Goal: Task Accomplishment & Management: Use online tool/utility

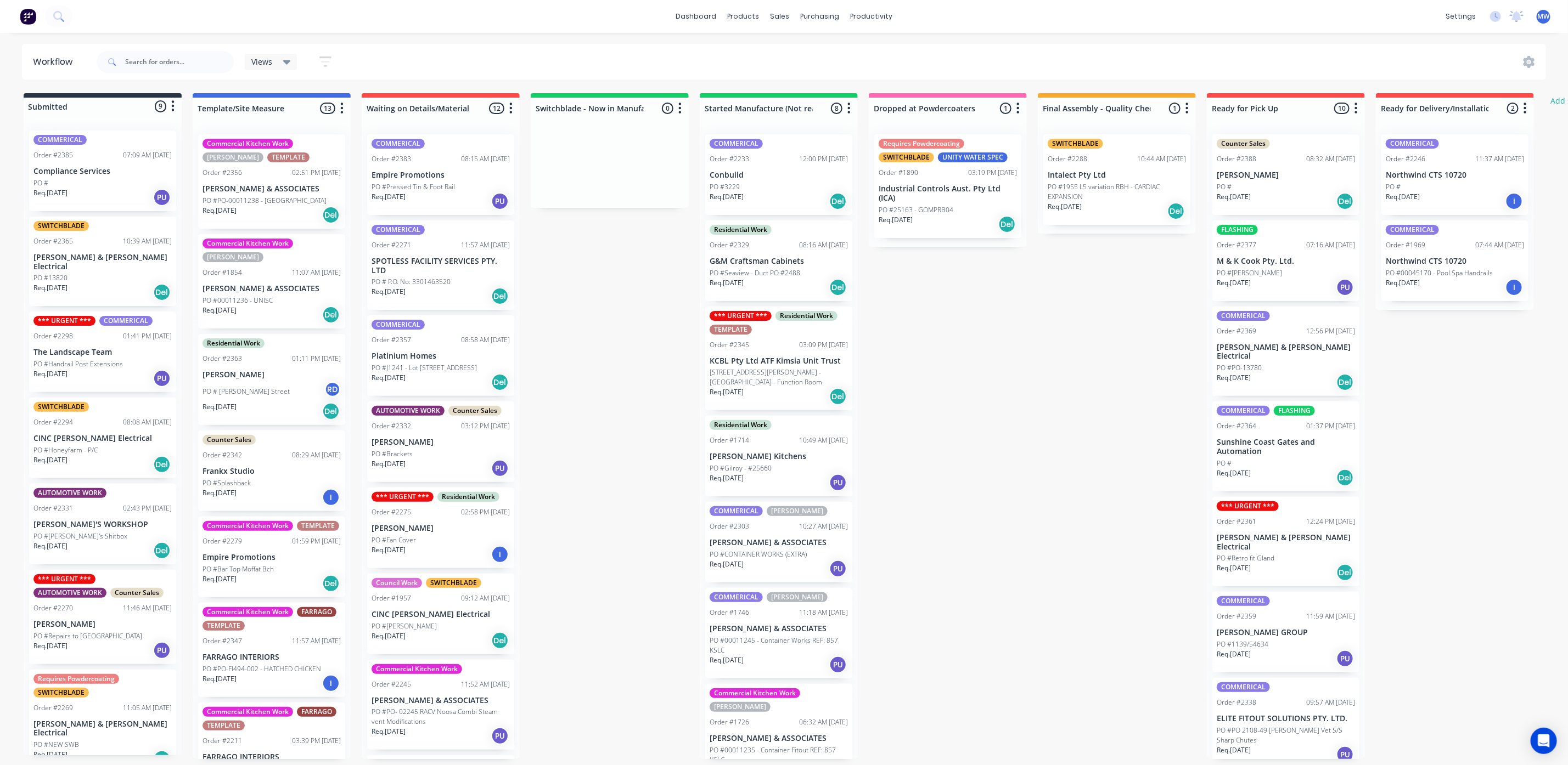
click at [1028, 435] on div "Submitted 9 Status colour #273444 hex #273444 Save Cancel Summaries Total order…" at bounding box center [907, 426] width 1830 height 666
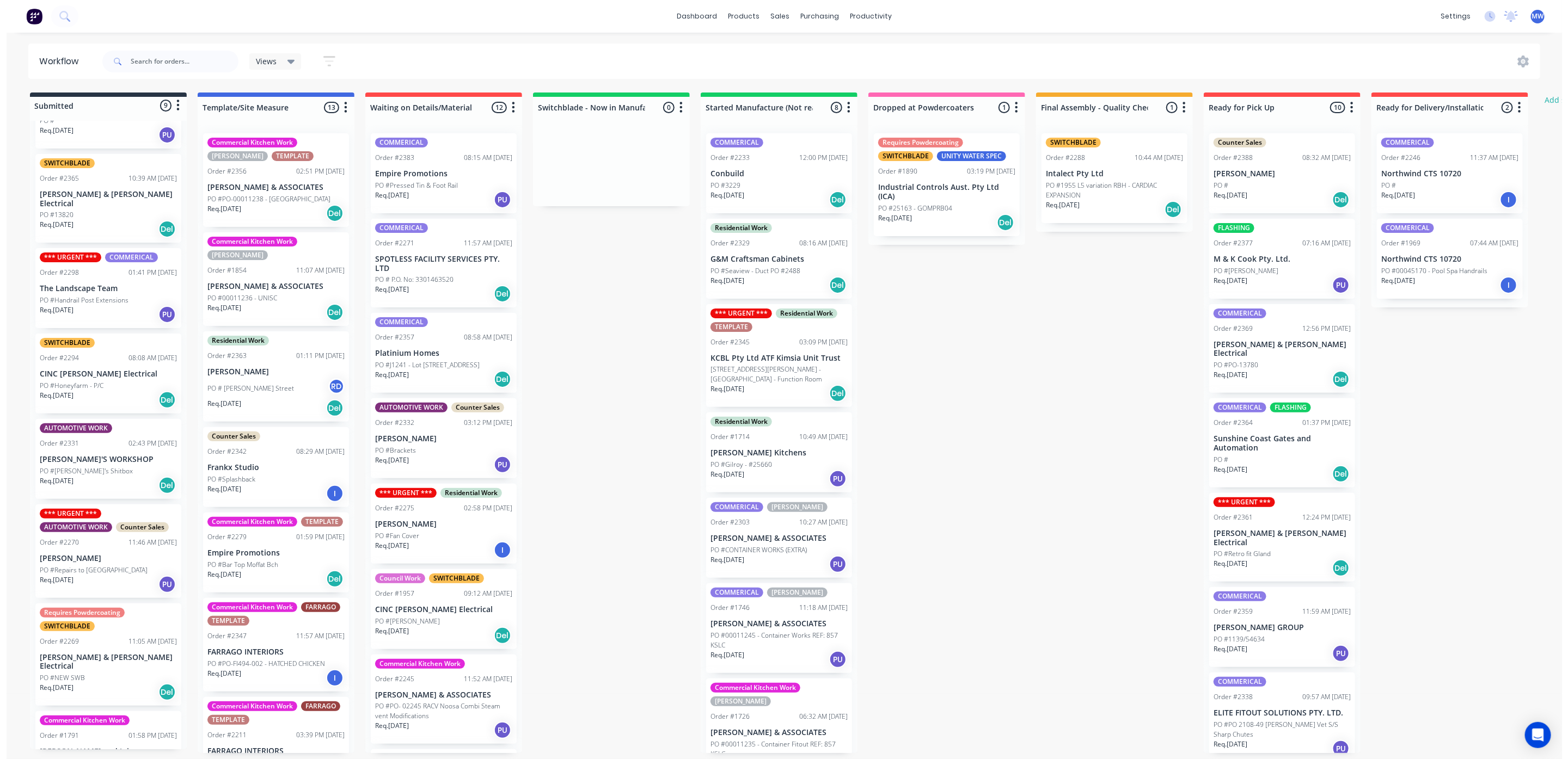
scroll to position [151, 0]
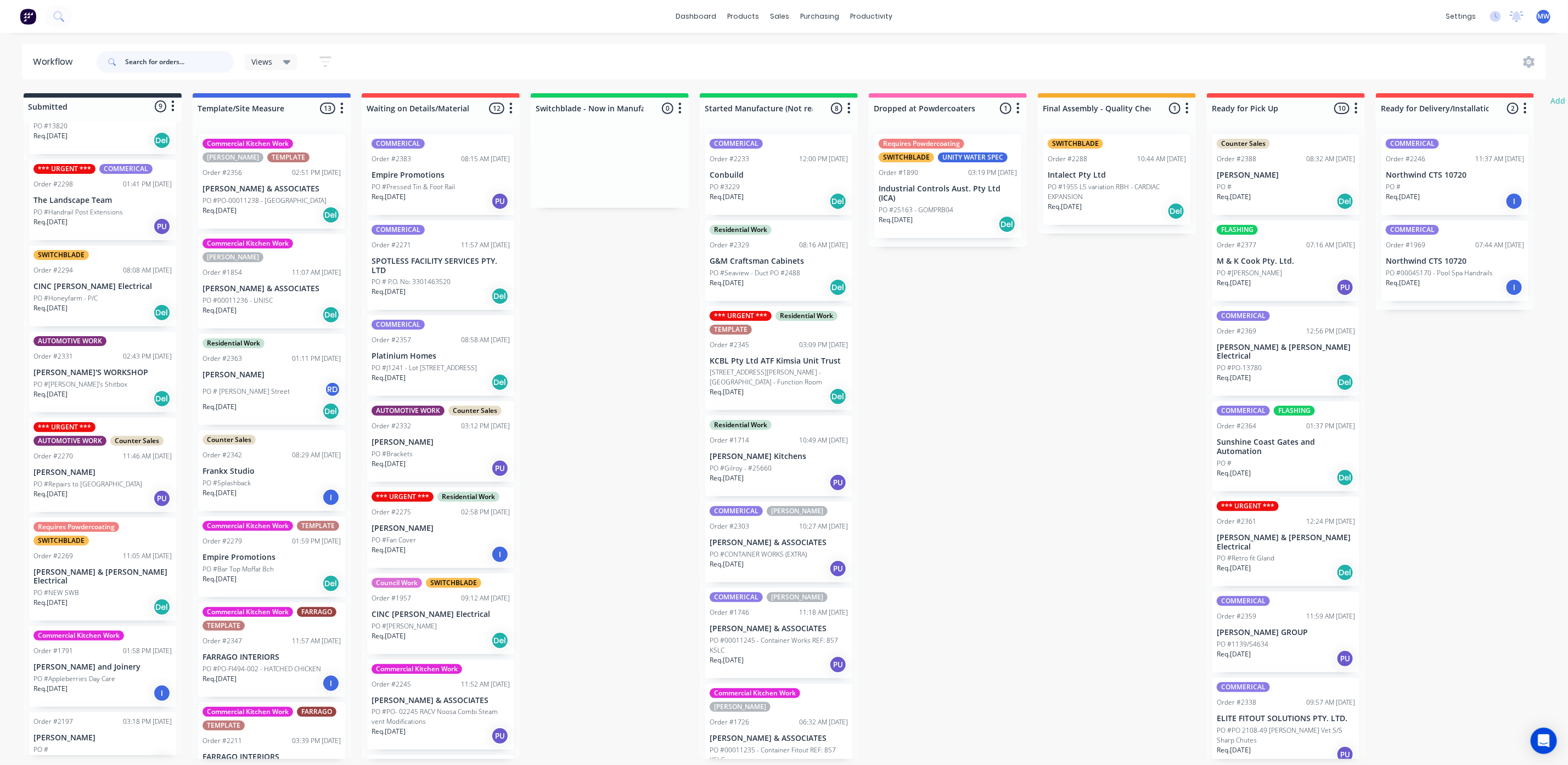
click at [166, 70] on input "text" at bounding box center [179, 62] width 109 height 22
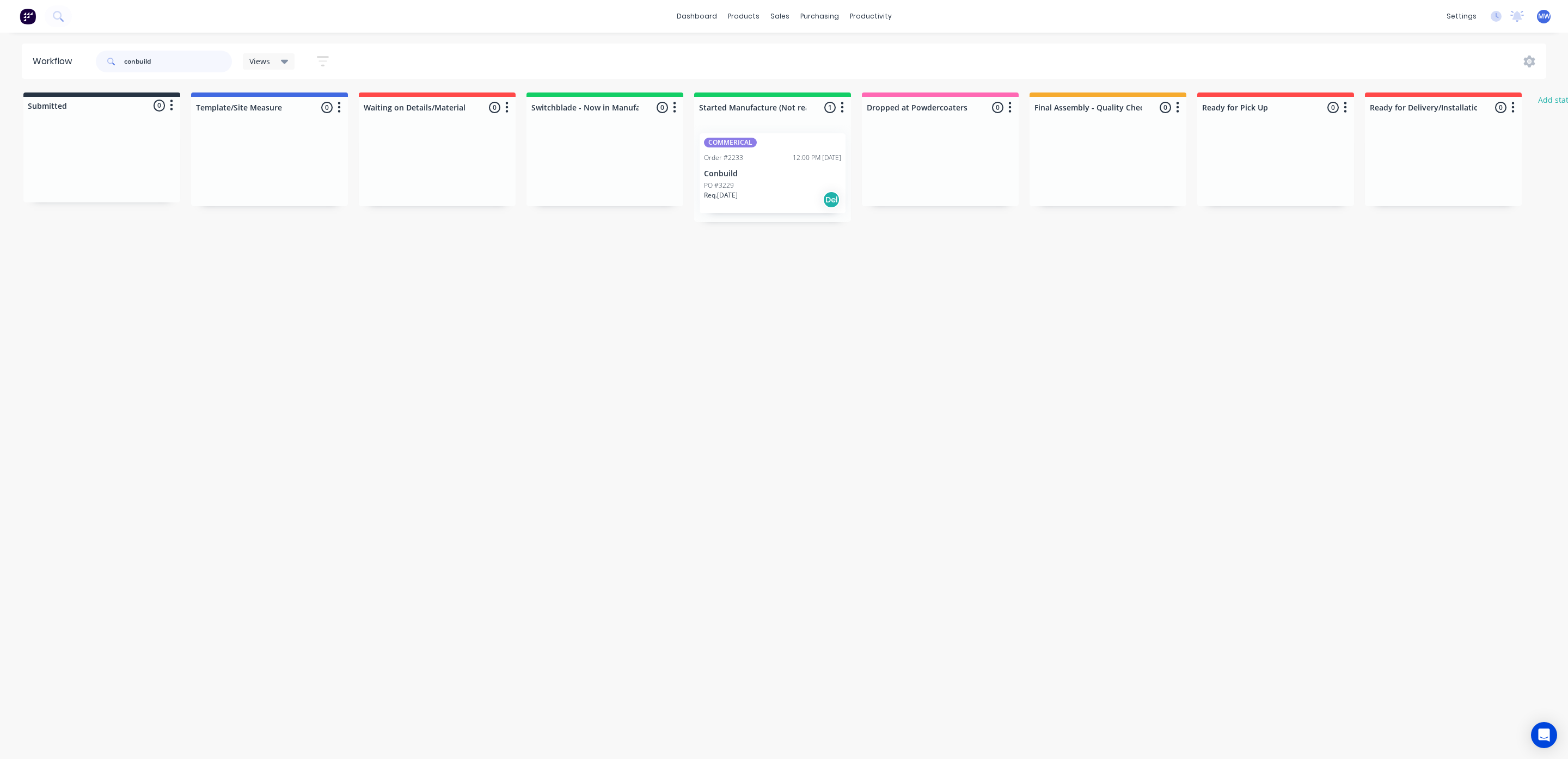
type input "conbuild"
click at [770, 186] on div "PO #3229" at bounding box center [773, 185] width 137 height 10
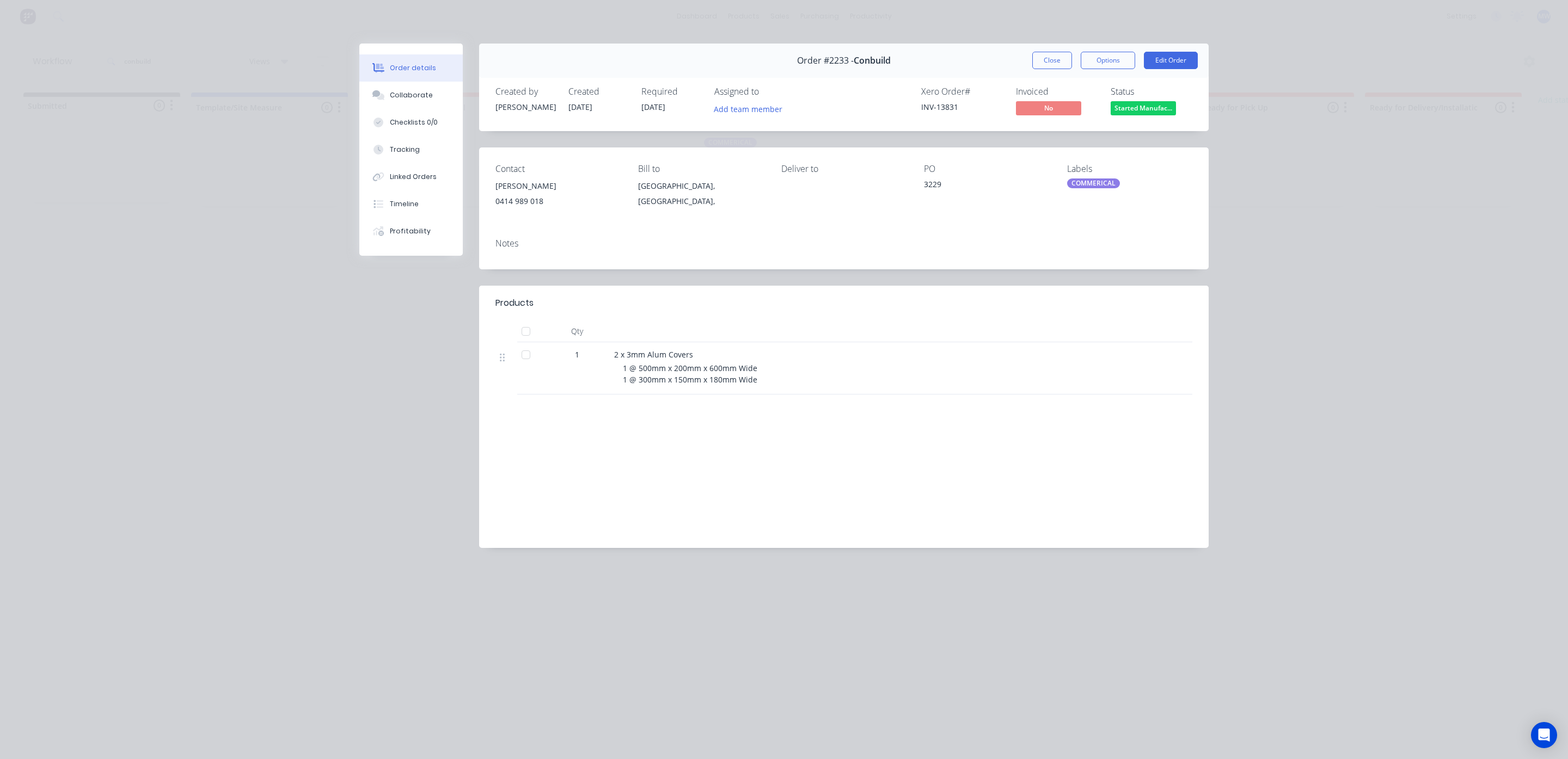
click at [1111, 72] on div "Order #2233 - Conbuild Close Options Edit Order" at bounding box center [844, 60] width 730 height 34
click at [1106, 67] on button "Options" at bounding box center [1108, 60] width 54 height 17
click at [1040, 129] on div "Delivery Docket" at bounding box center [1078, 132] width 95 height 16
click at [1053, 131] on div "Standard" at bounding box center [1078, 132] width 95 height 16
click at [1040, 56] on button "Close" at bounding box center [1052, 60] width 40 height 17
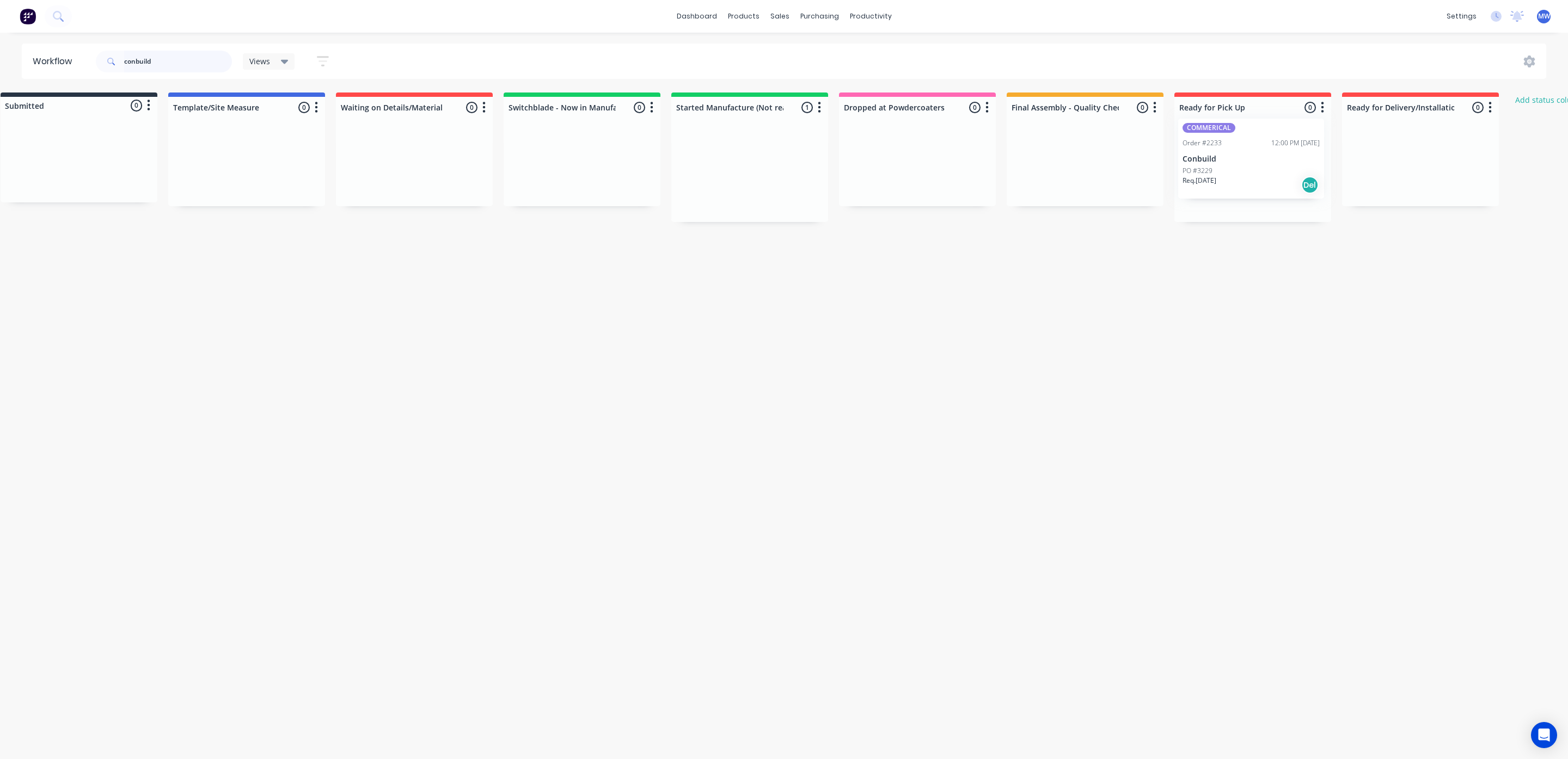
drag, startPoint x: 774, startPoint y: 196, endPoint x: 1255, endPoint y: 180, distance: 481.3
click at [1255, 180] on div "Submitted 0 Status colour #273444 hex #273444 Save Cancel Summaries Total order…" at bounding box center [877, 157] width 1816 height 130
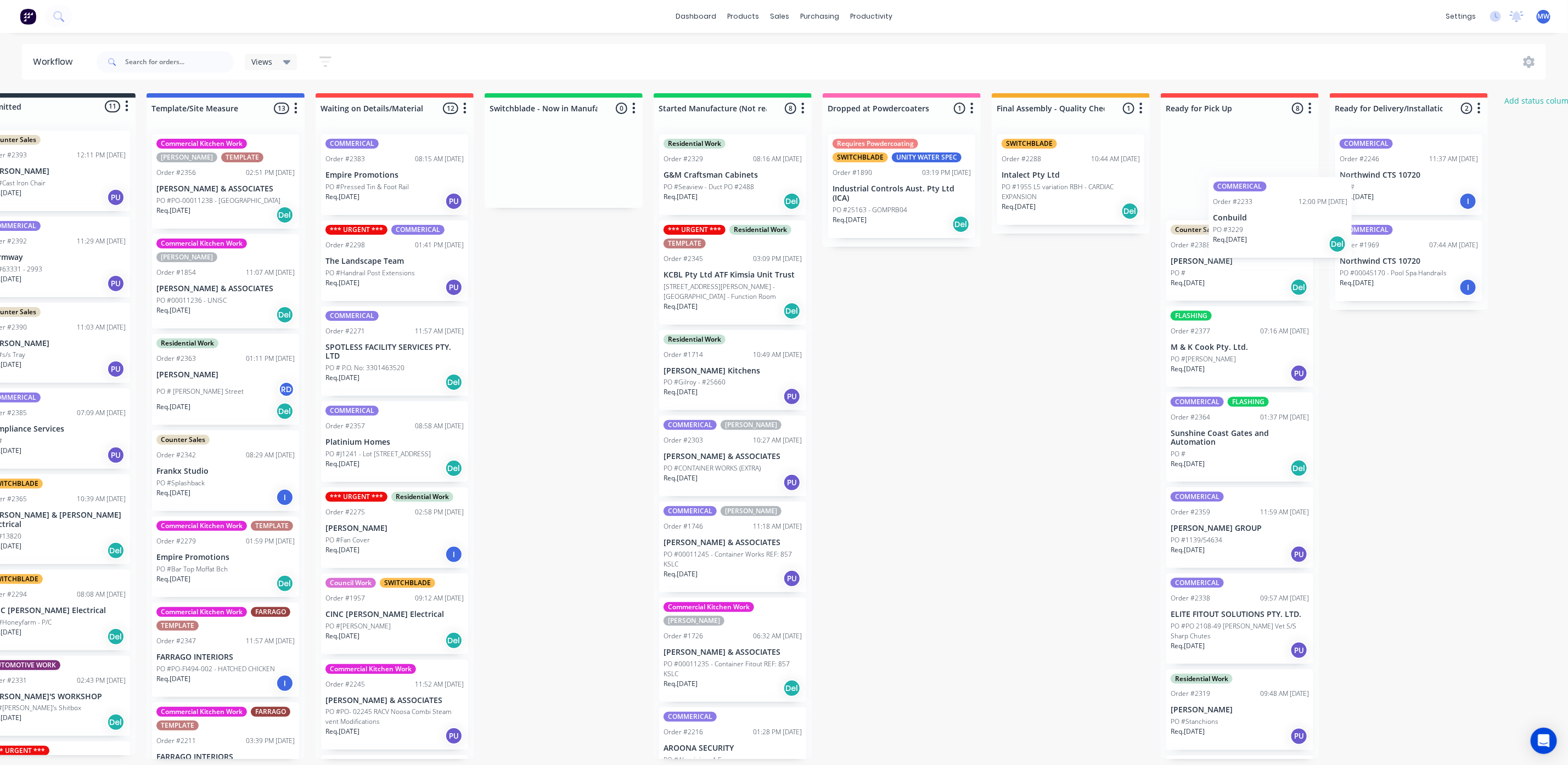
drag, startPoint x: 755, startPoint y: 183, endPoint x: 1217, endPoint y: 226, distance: 464.0
click at [1217, 226] on div "Submitted 11 Status colour #273444 hex #273444 Save Cancel Summaries Total orde…" at bounding box center [861, 426] width 1830 height 666
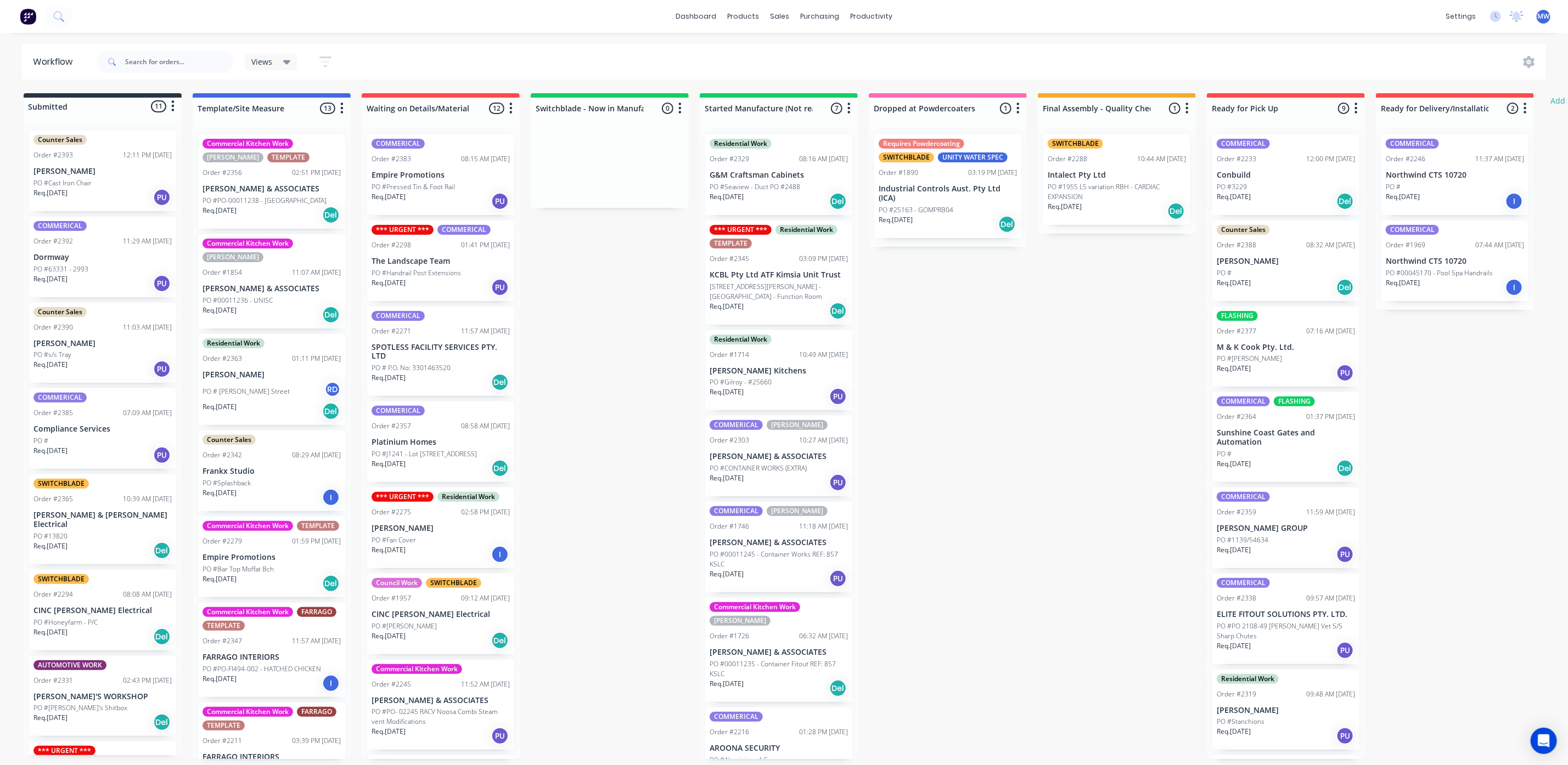
scroll to position [7, 0]
click at [805, 570] on div "Req. 12/06/25 PU" at bounding box center [779, 579] width 139 height 19
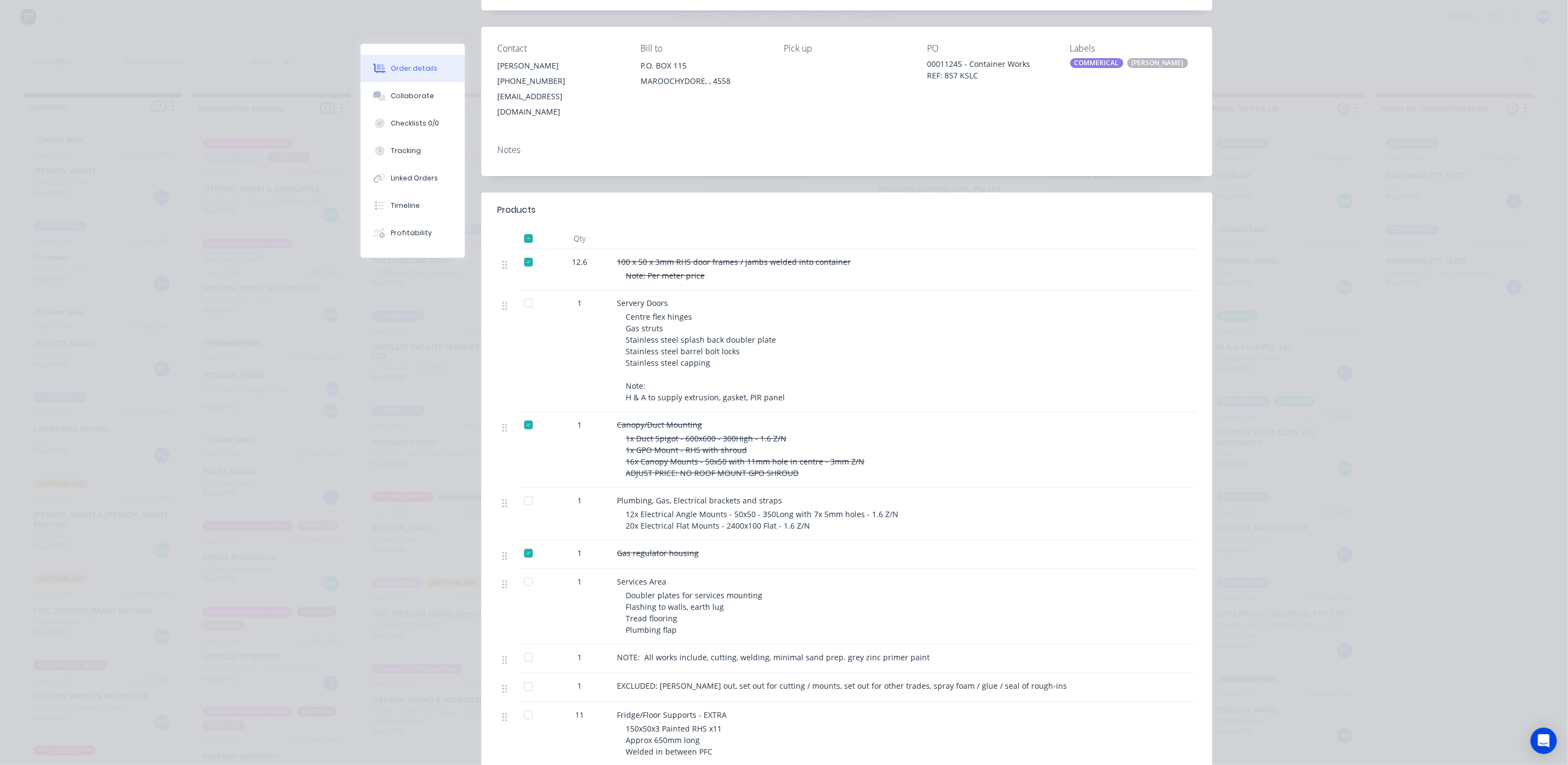
scroll to position [0, 0]
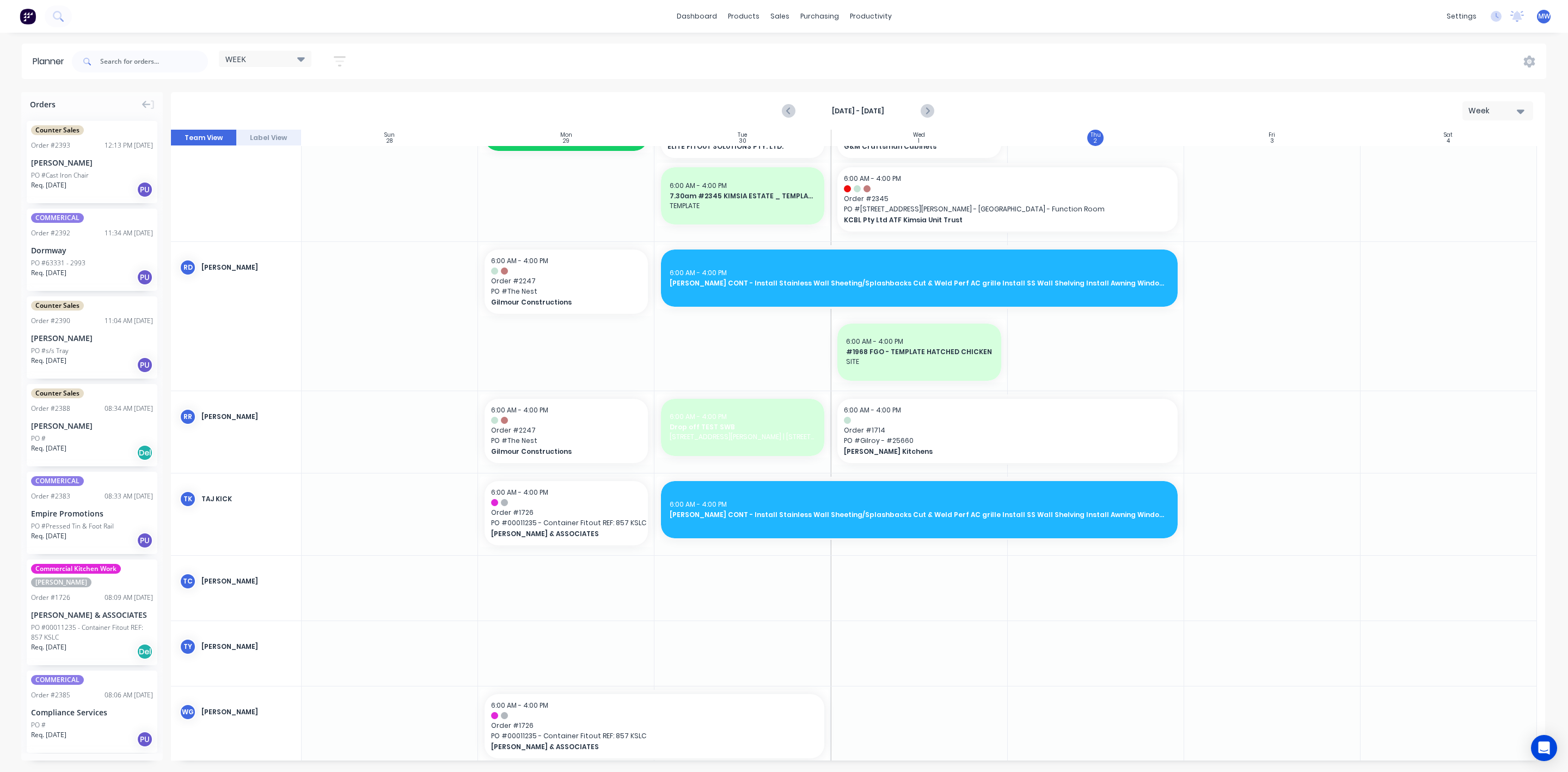
scroll to position [1316, 0]
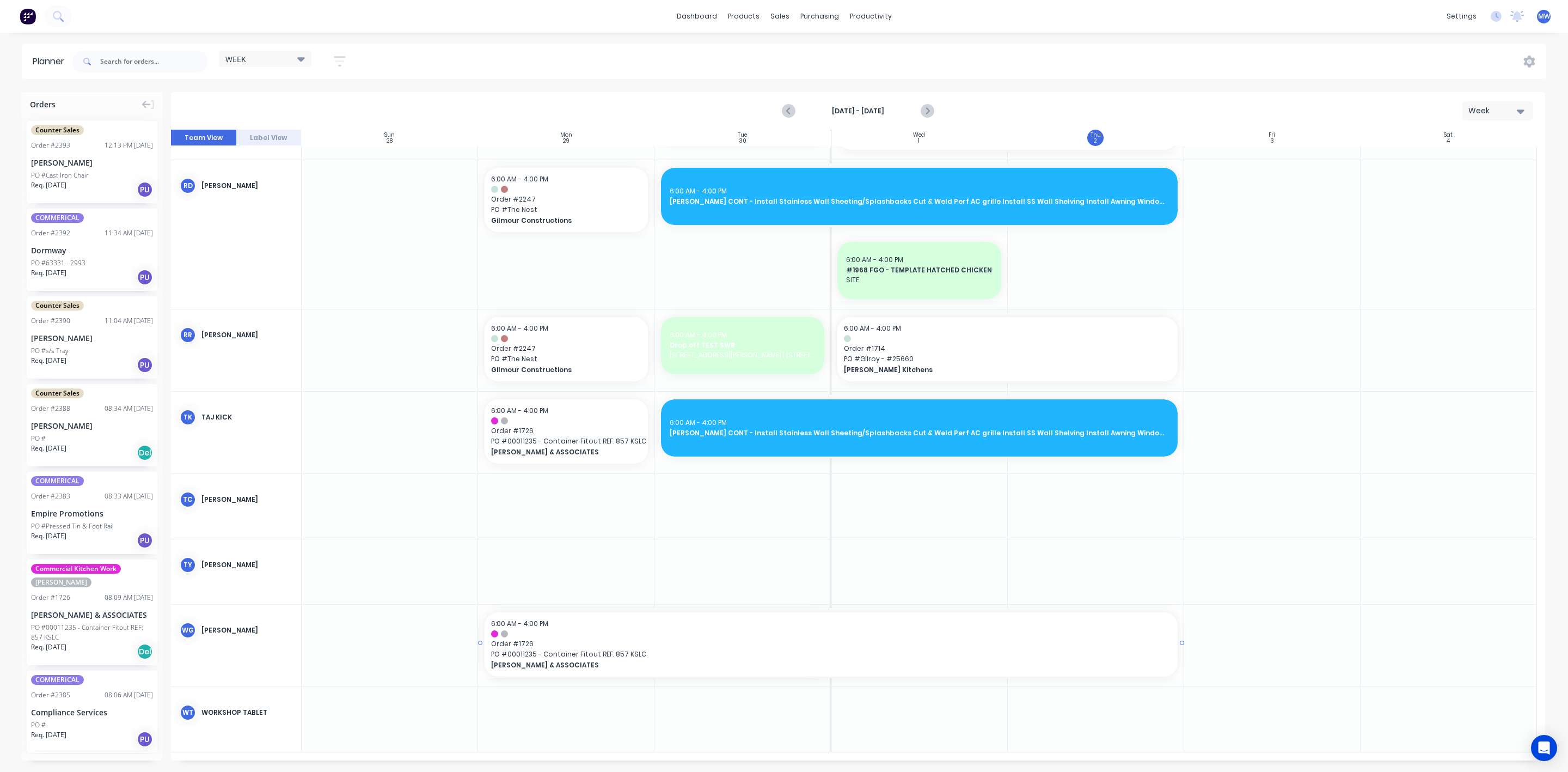
drag, startPoint x: 825, startPoint y: 643, endPoint x: 1049, endPoint y: 649, distance: 224.1
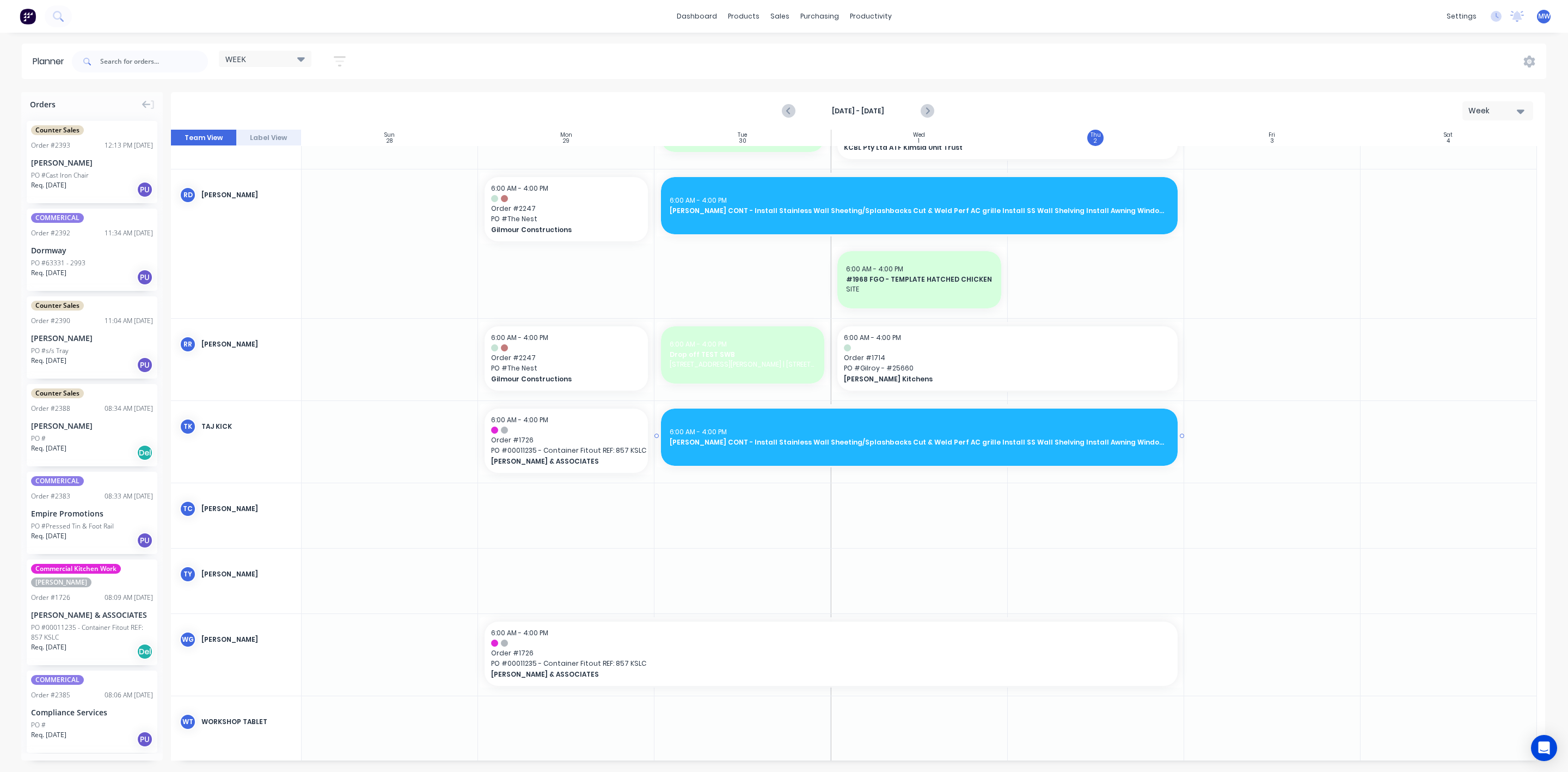
click at [875, 443] on span "[PERSON_NAME] CONT - Install Stainless Wall Sheeting/Splashbacks Cut & Weld Per…" at bounding box center [919, 442] width 499 height 10
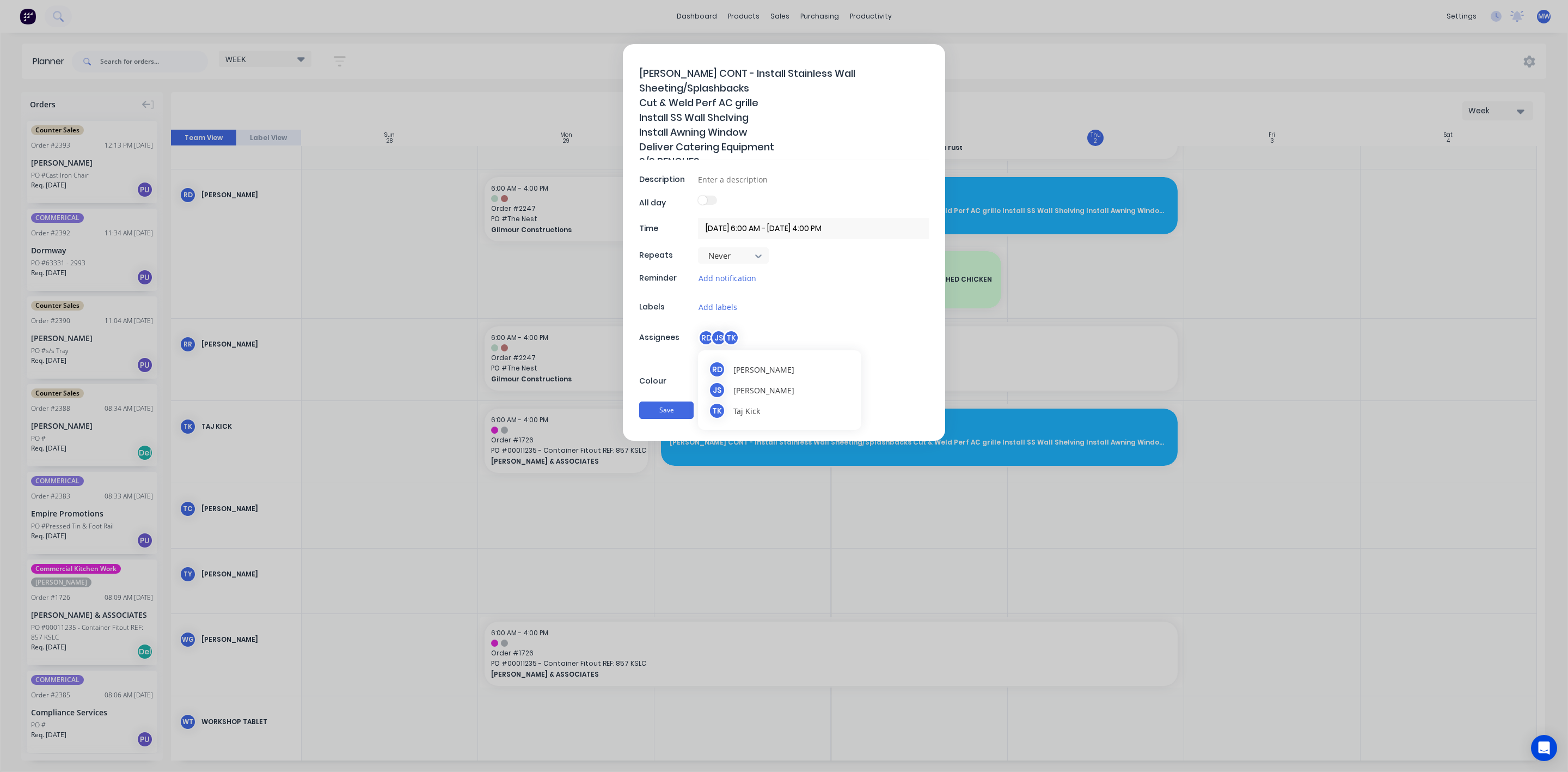
click at [733, 339] on div "TK" at bounding box center [731, 338] width 16 height 16
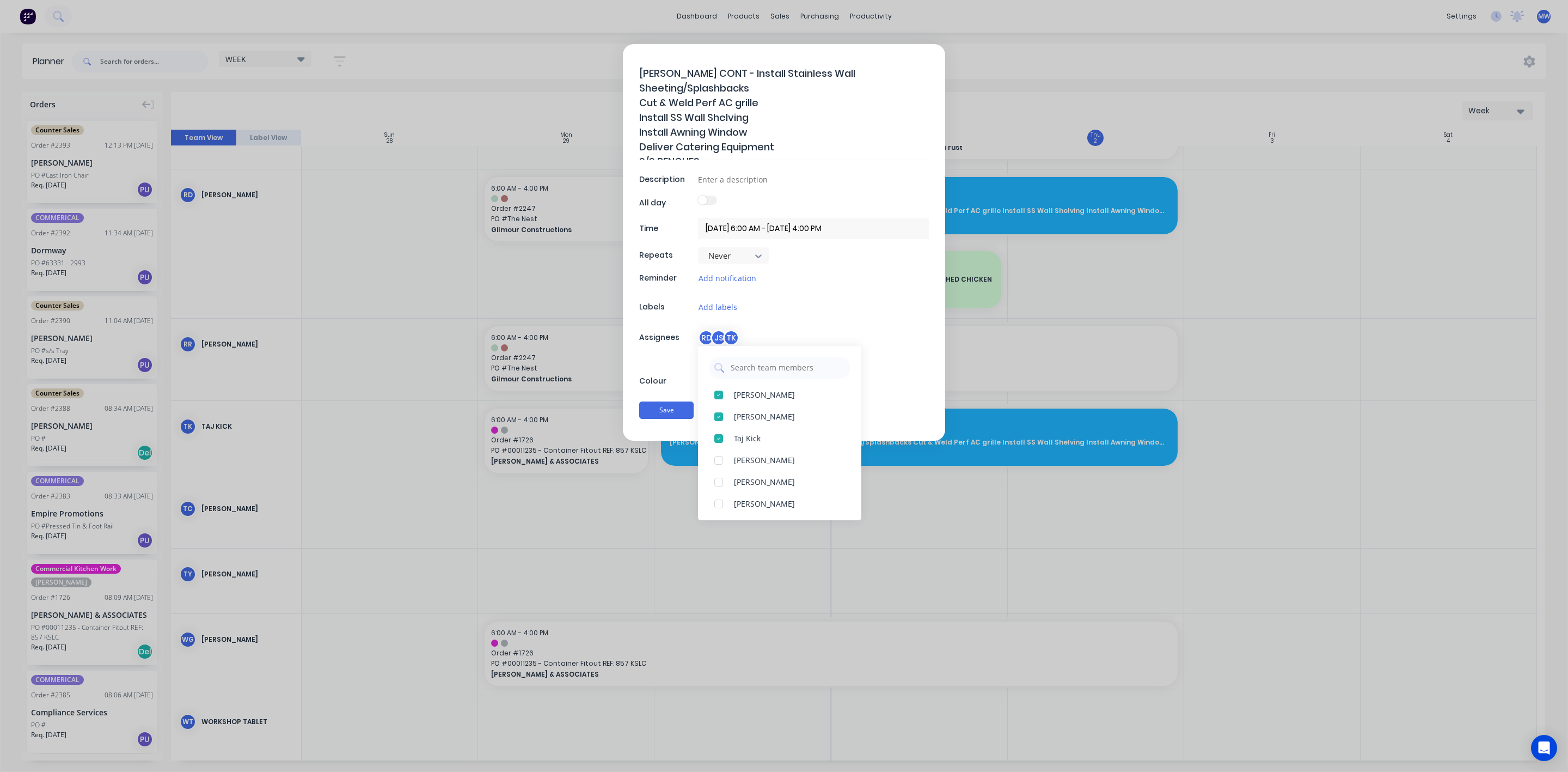
scroll to position [223, 0]
click at [720, 479] on div at bounding box center [719, 477] width 22 height 22
click at [654, 417] on button "Save" at bounding box center [666, 410] width 54 height 17
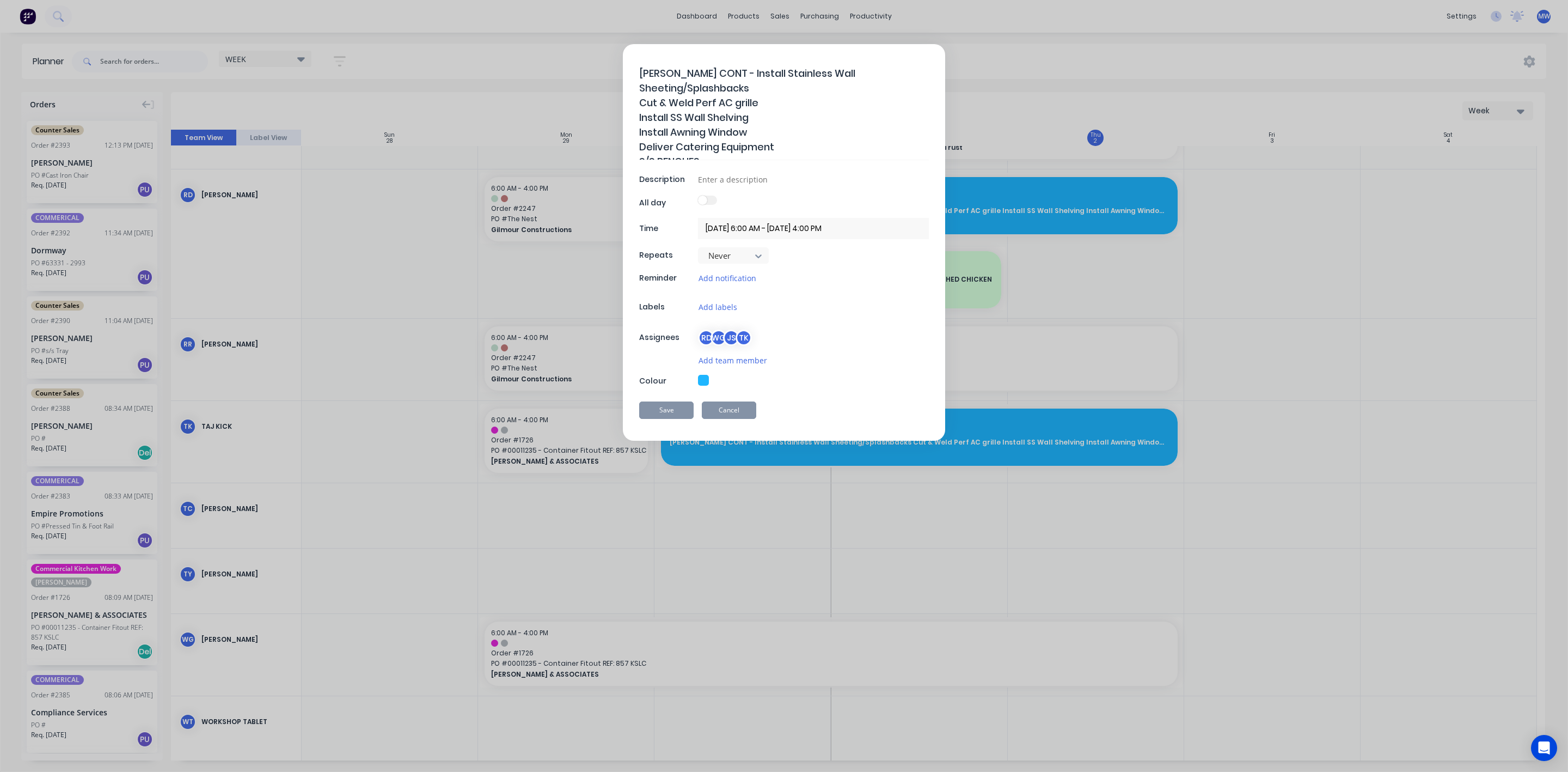
type textarea "x"
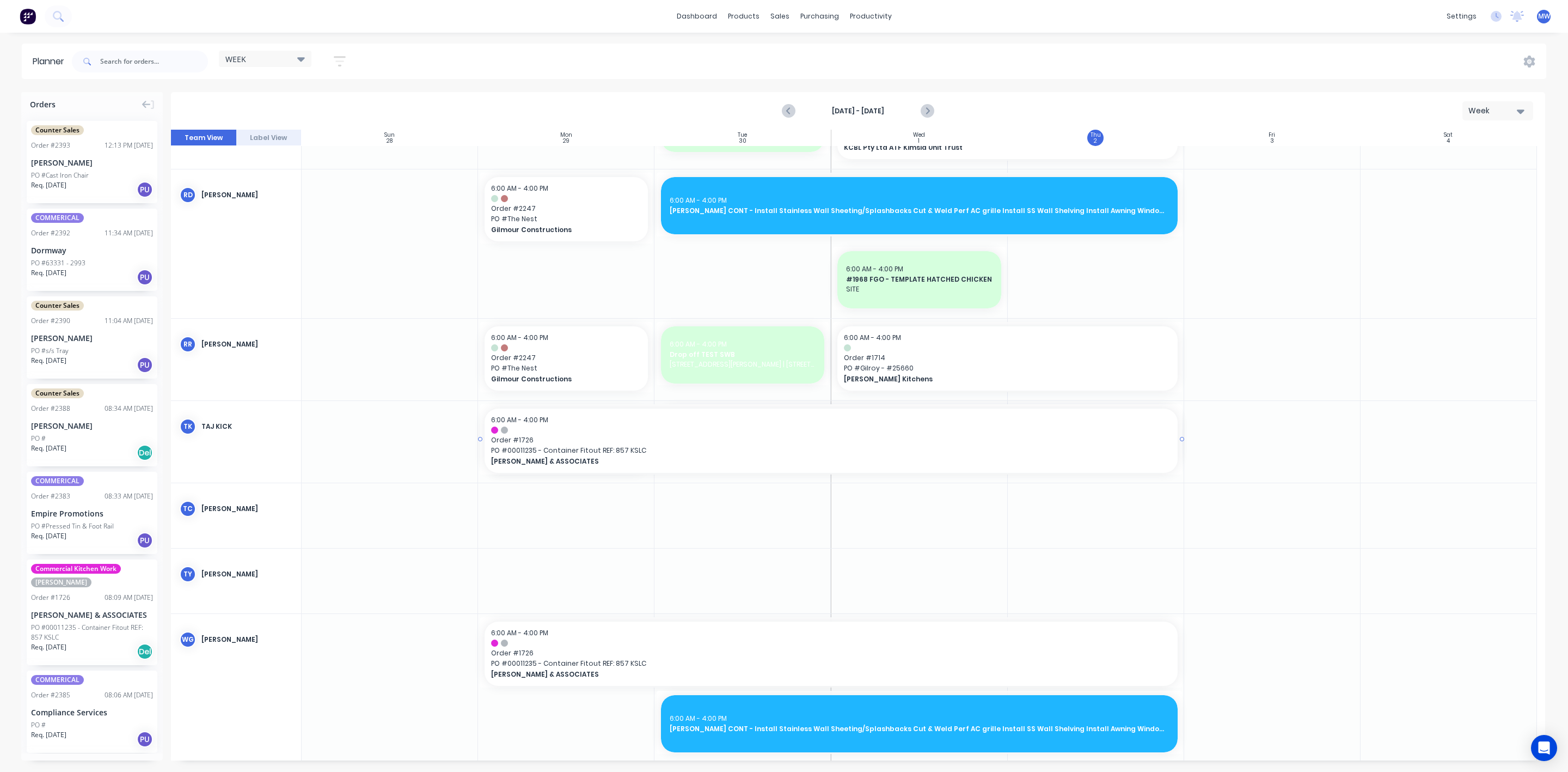
drag, startPoint x: 651, startPoint y: 440, endPoint x: 1018, endPoint y: 445, distance: 367.0
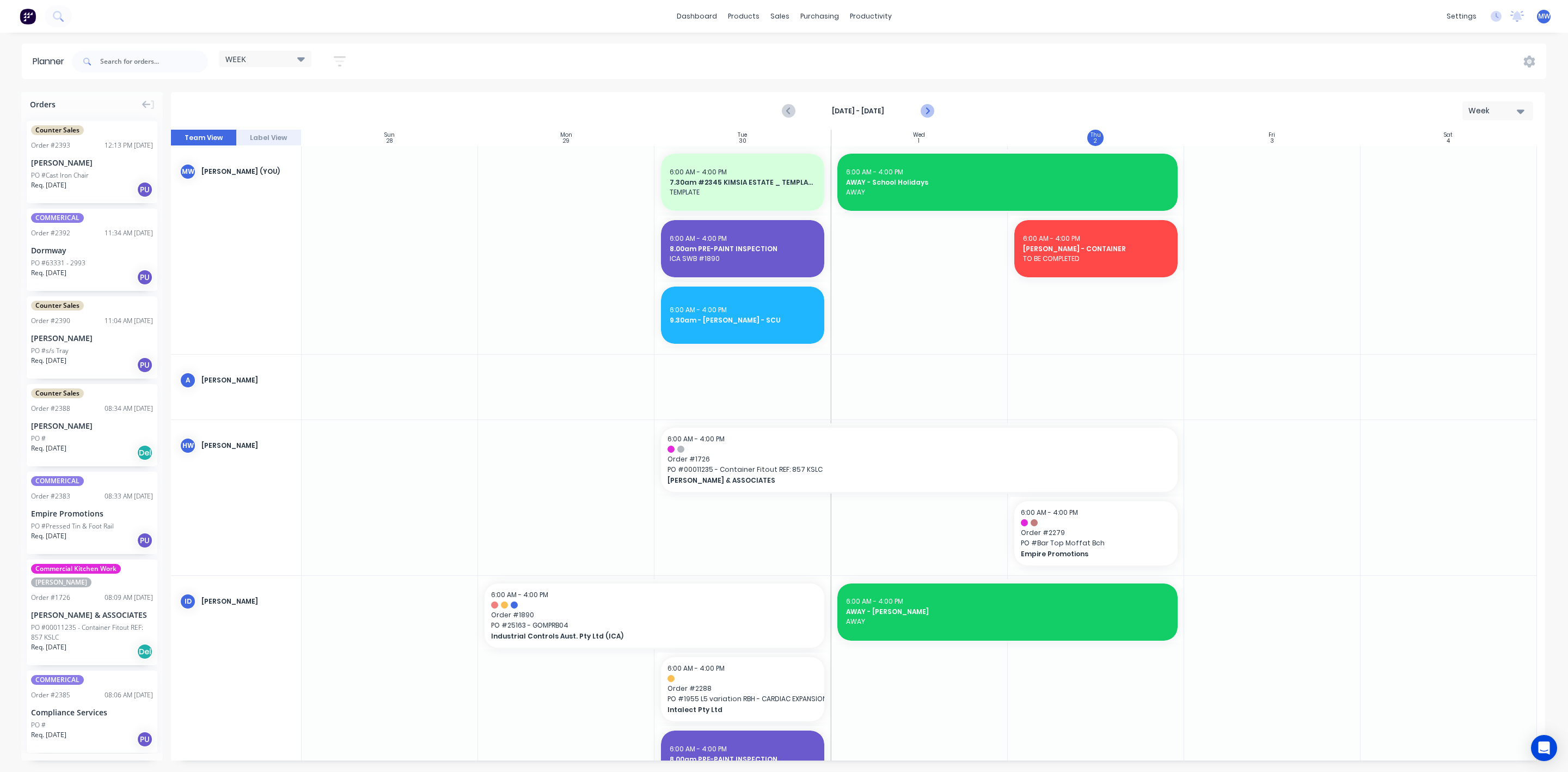
click at [931, 109] on icon "Next page" at bounding box center [926, 111] width 13 height 13
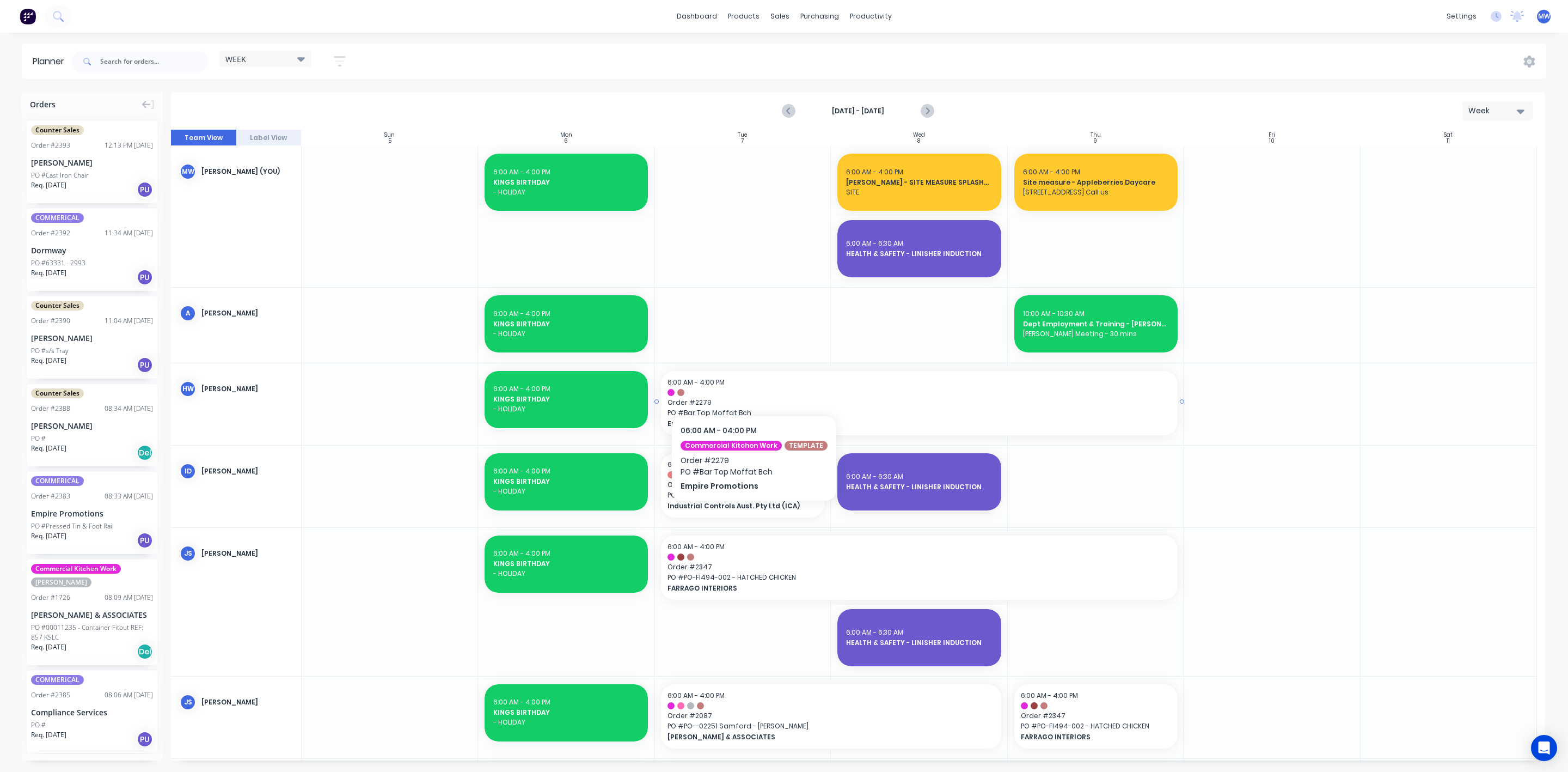
click at [750, 382] on div "6:00 AM - 4:00 PM" at bounding box center [919, 382] width 503 height 10
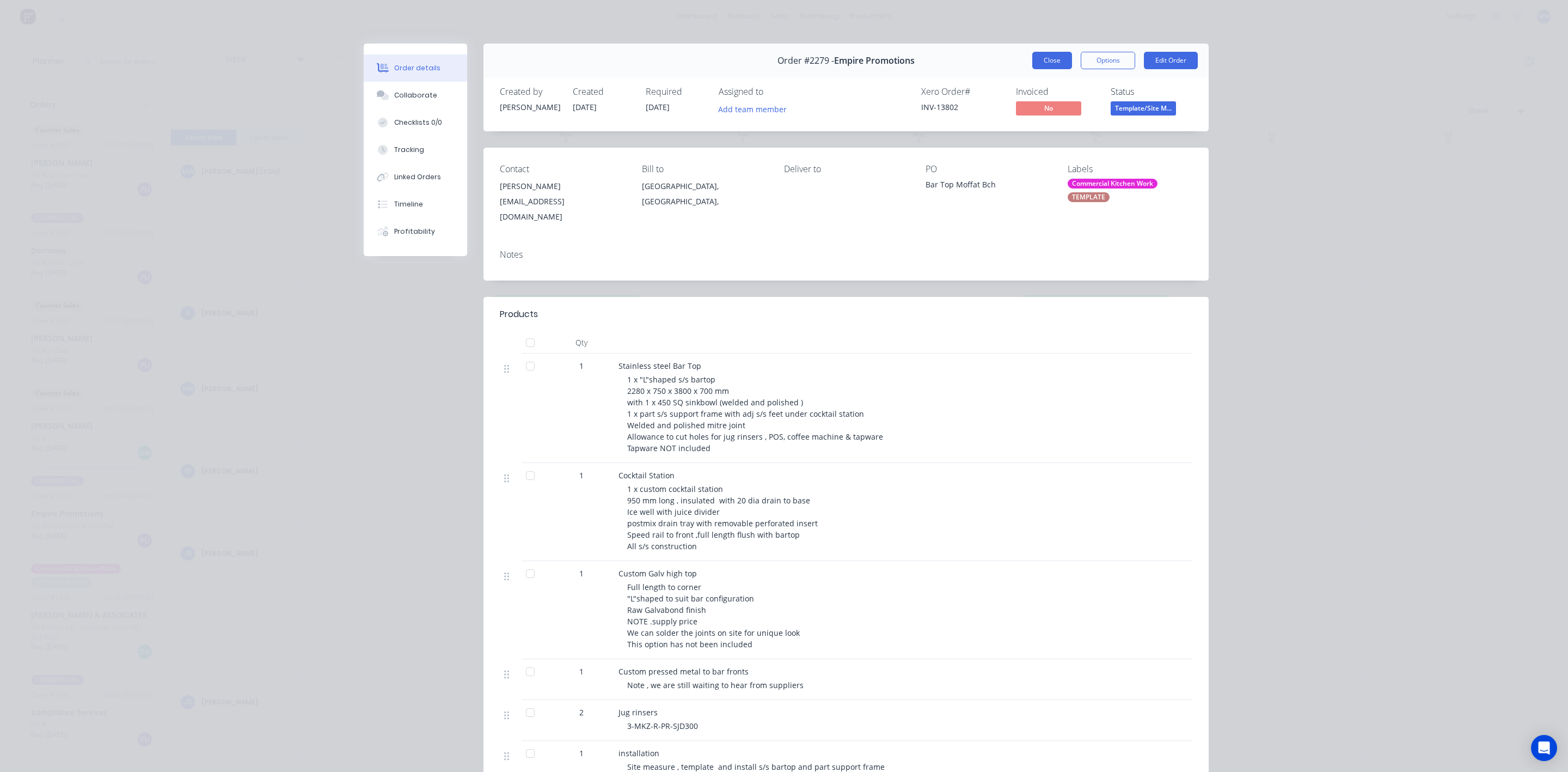
click at [1051, 54] on button "Close" at bounding box center [1052, 60] width 40 height 17
